Goal: Browse casually

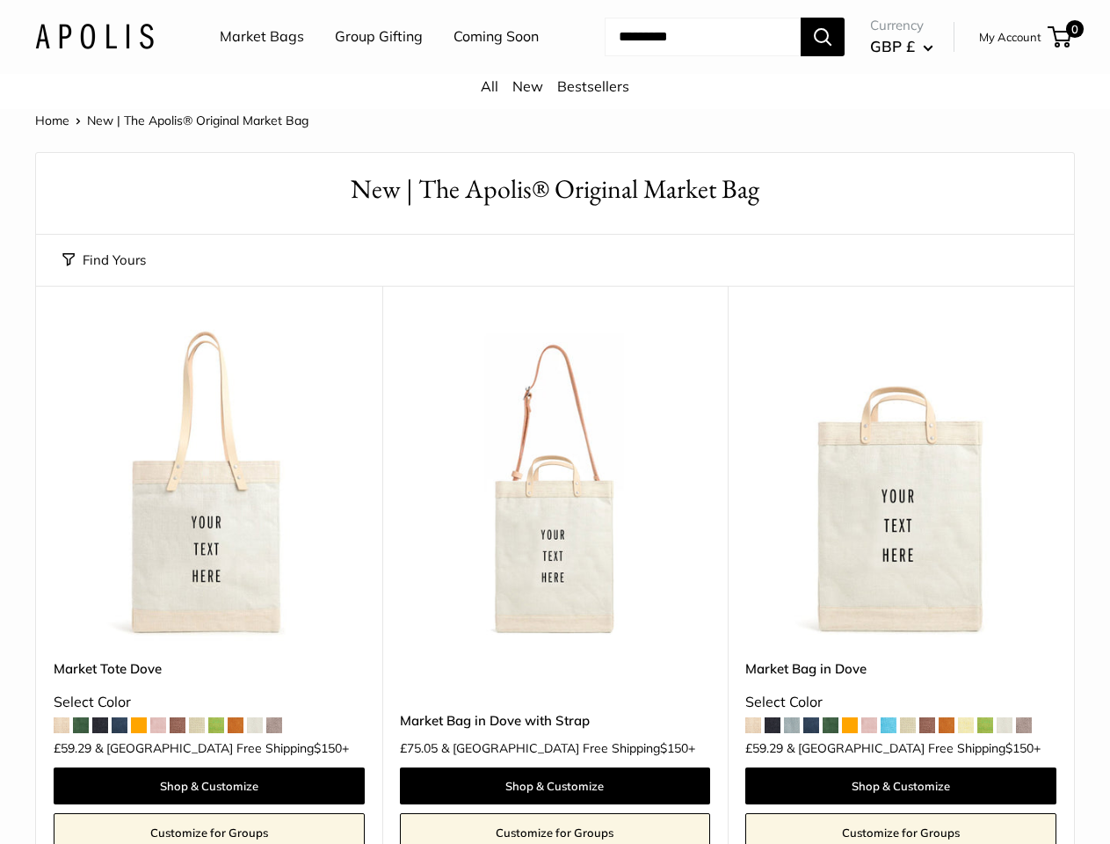
click at [554, 65] on nav "Market Bags Group Gifting Coming Soon" at bounding box center [395, 37] width 420 height 56
